Goal: Transaction & Acquisition: Purchase product/service

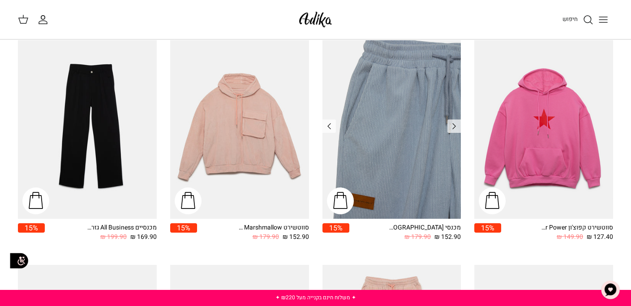
scroll to position [403, 0]
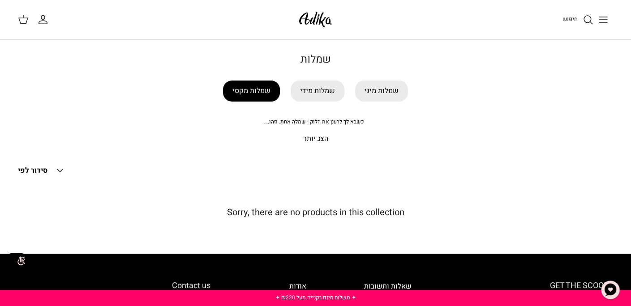
click at [270, 87] on link "שמלות מקסי" at bounding box center [251, 91] width 57 height 21
